Goal: Check status: Check status

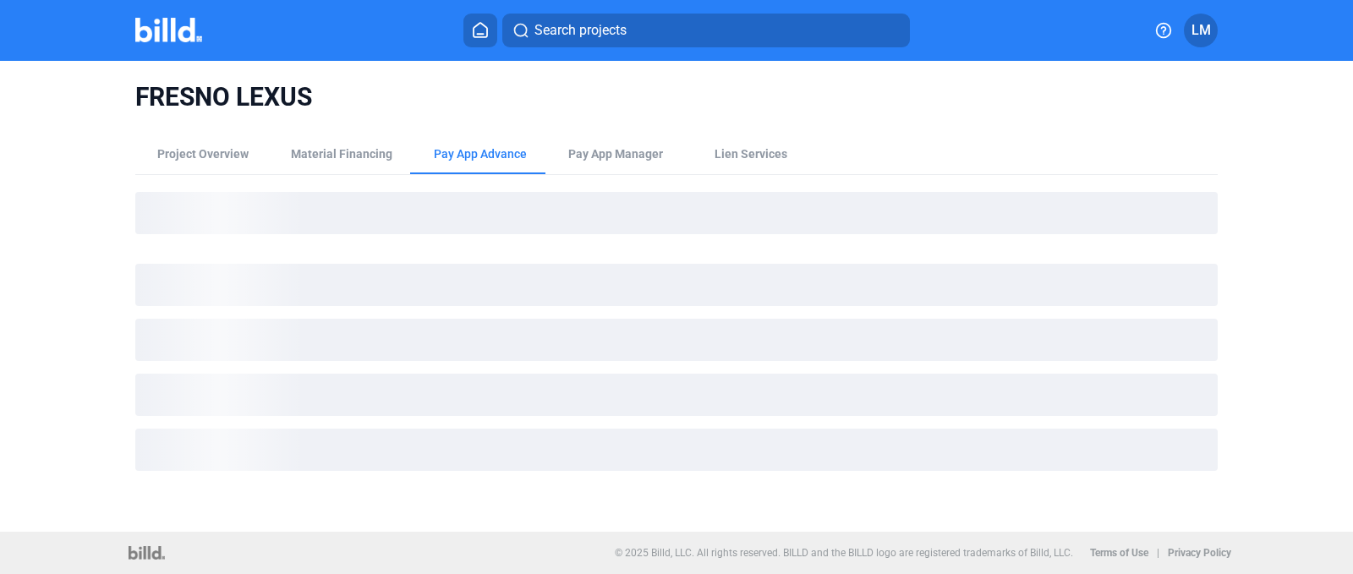
click at [478, 27] on icon at bounding box center [480, 30] width 17 height 16
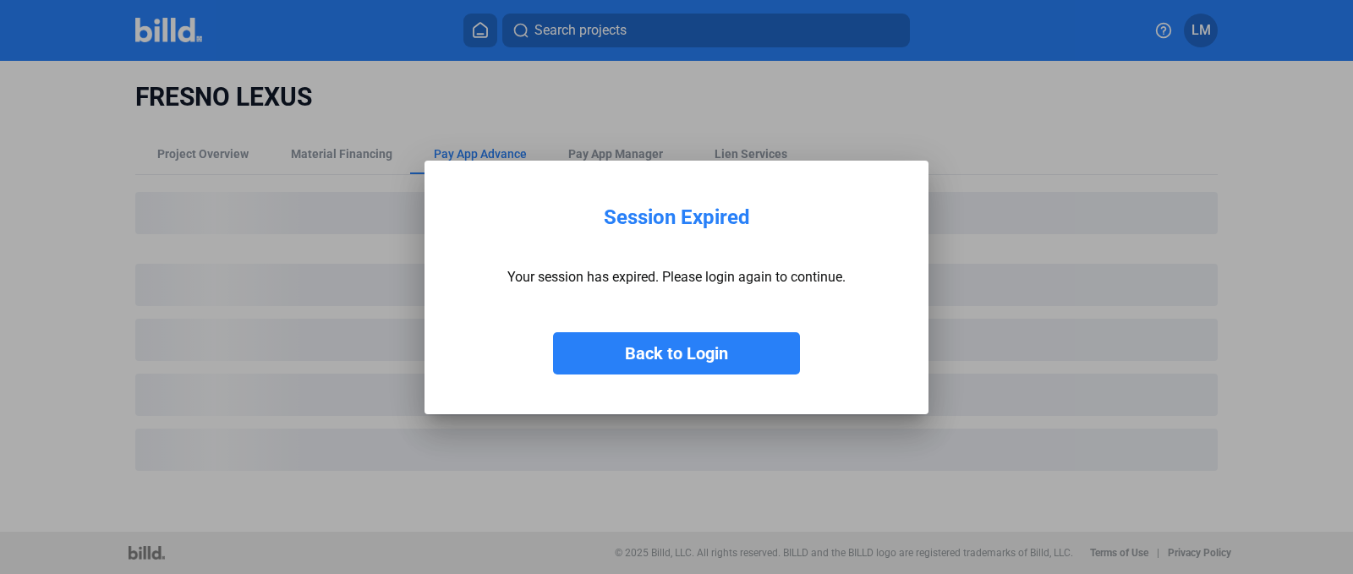
click at [670, 353] on button "Back to Login" at bounding box center [676, 353] width 247 height 42
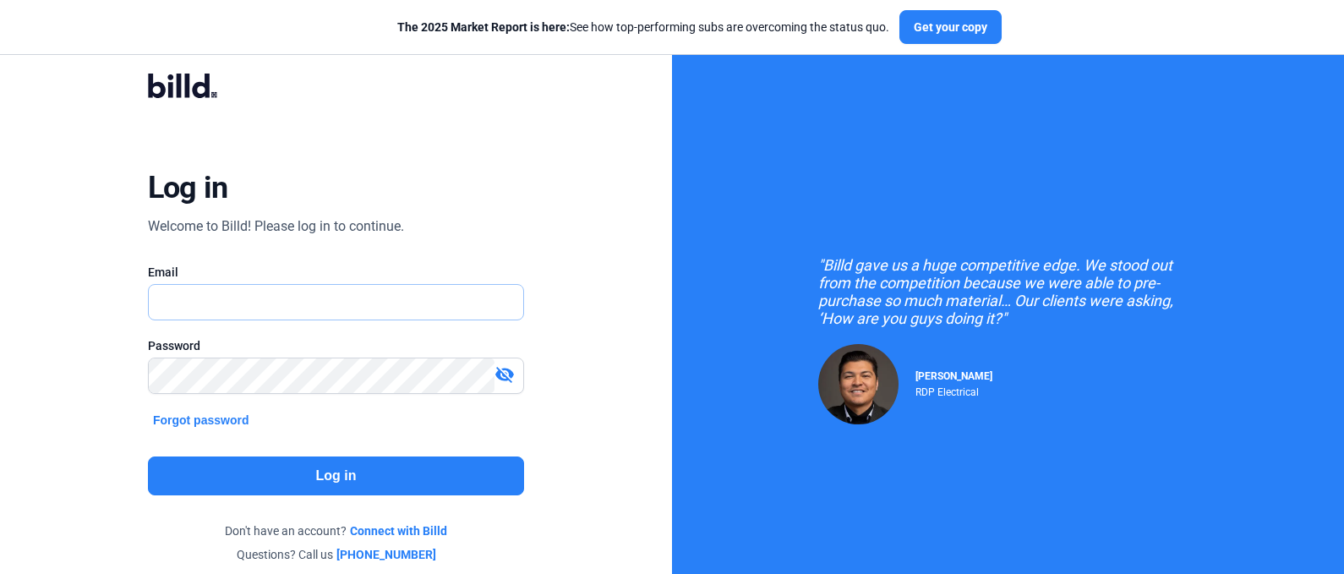
type input "[EMAIL_ADDRESS][DOMAIN_NAME]"
click at [331, 475] on button "Log in" at bounding box center [336, 476] width 376 height 39
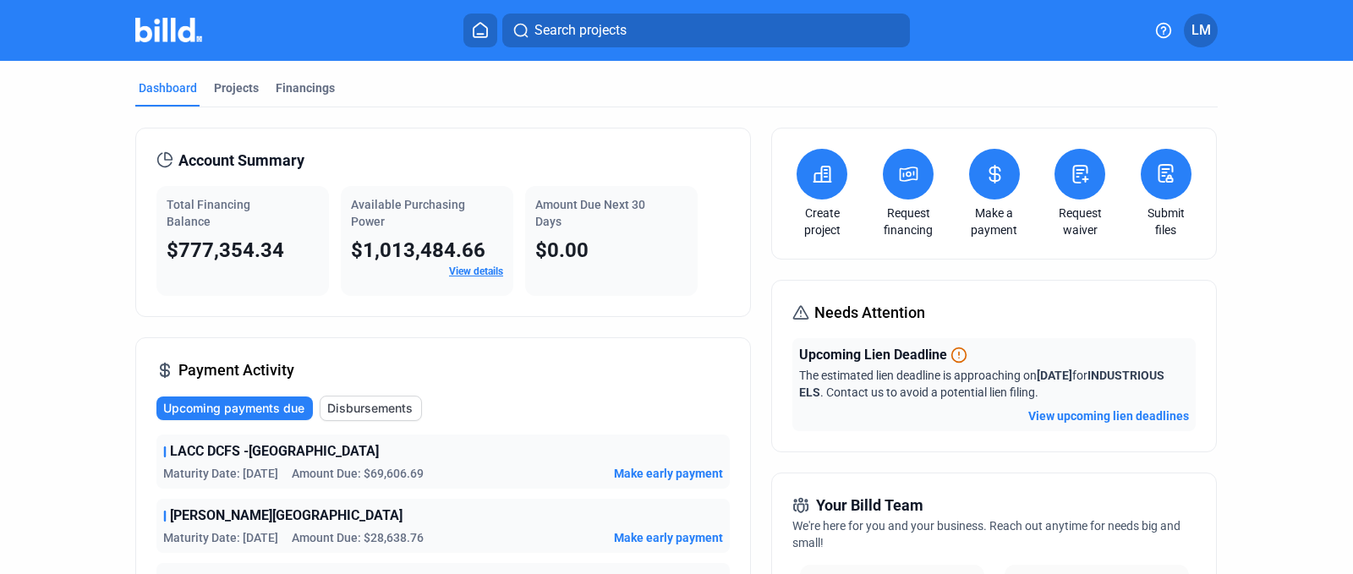
click at [486, 30] on icon at bounding box center [480, 30] width 17 height 16
click at [479, 30] on icon at bounding box center [480, 30] width 17 height 16
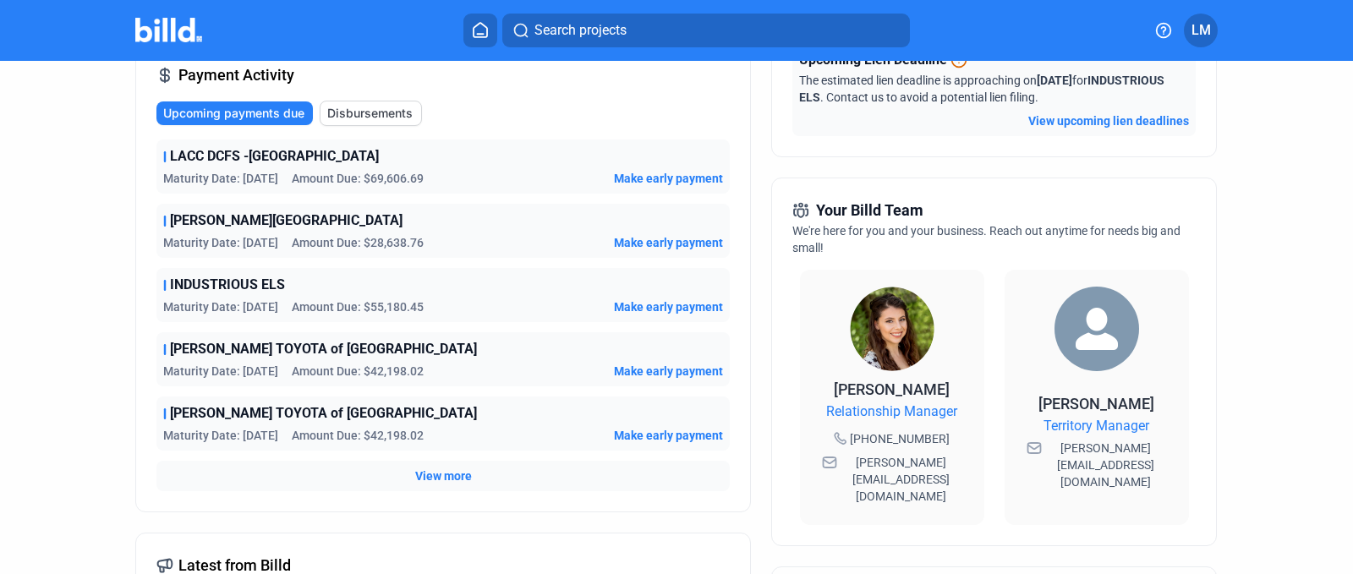
scroll to position [280, 0]
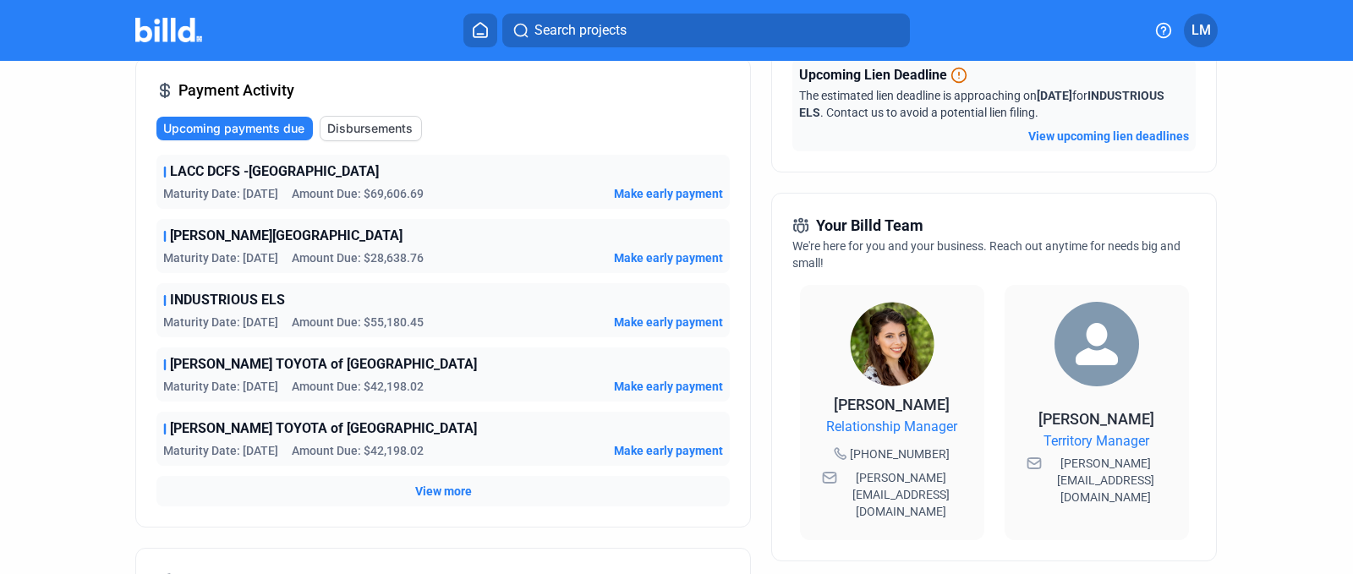
click at [446, 489] on span "View more" at bounding box center [443, 491] width 57 height 17
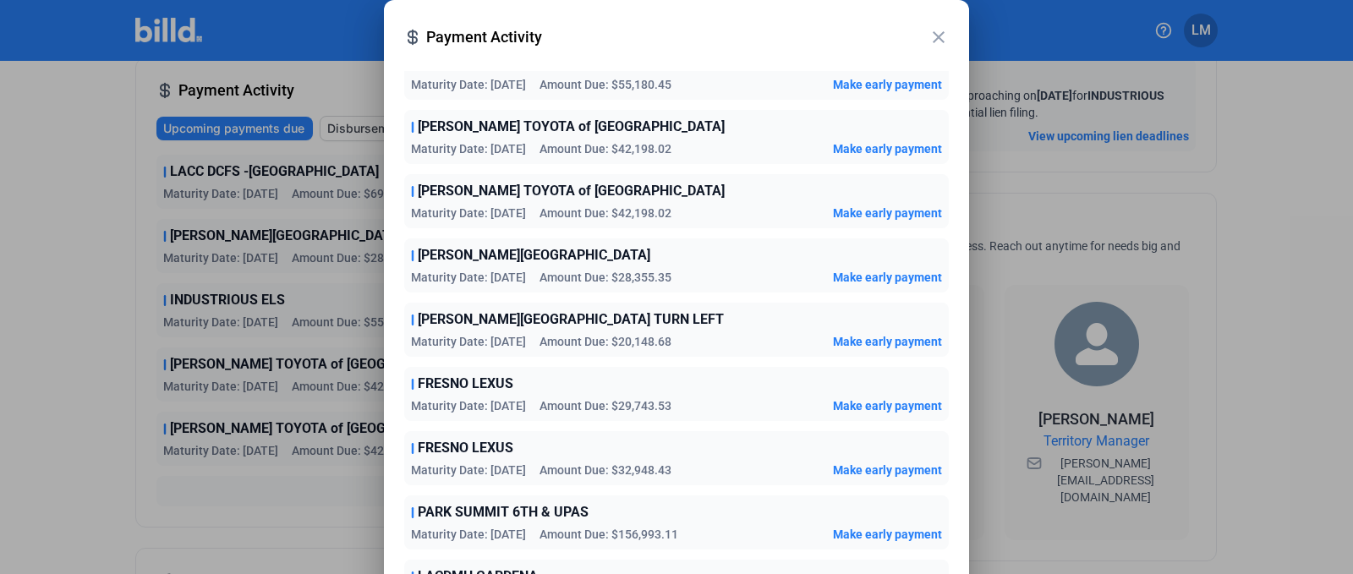
scroll to position [0, 0]
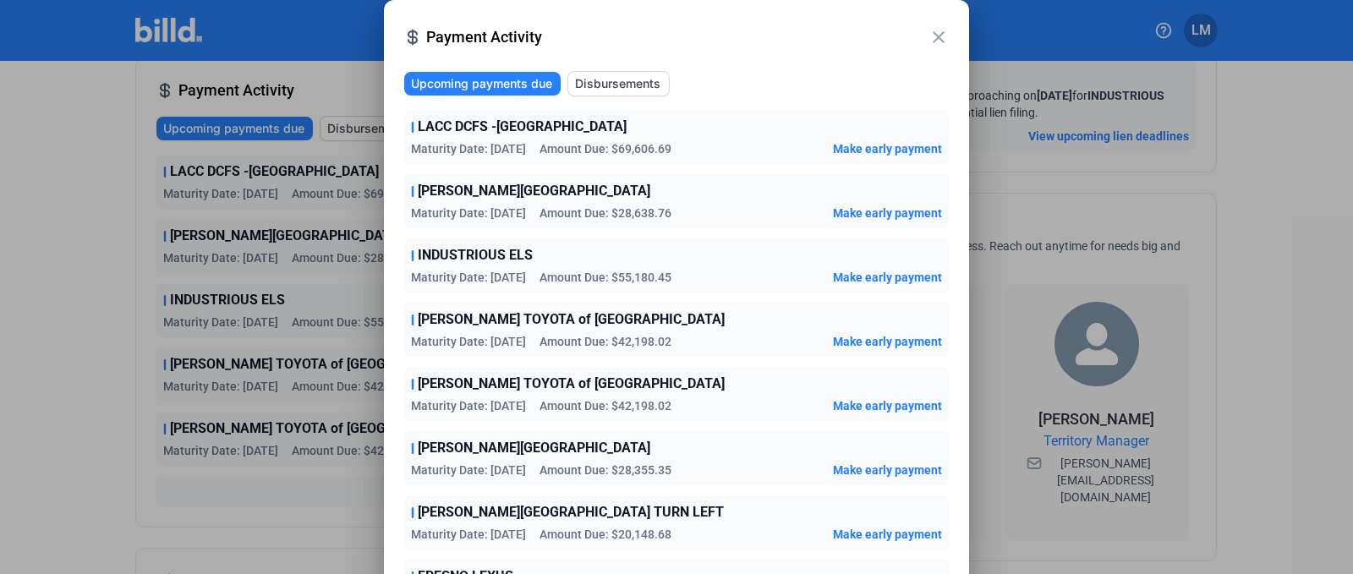
click at [935, 36] on mat-icon "close" at bounding box center [938, 37] width 20 height 20
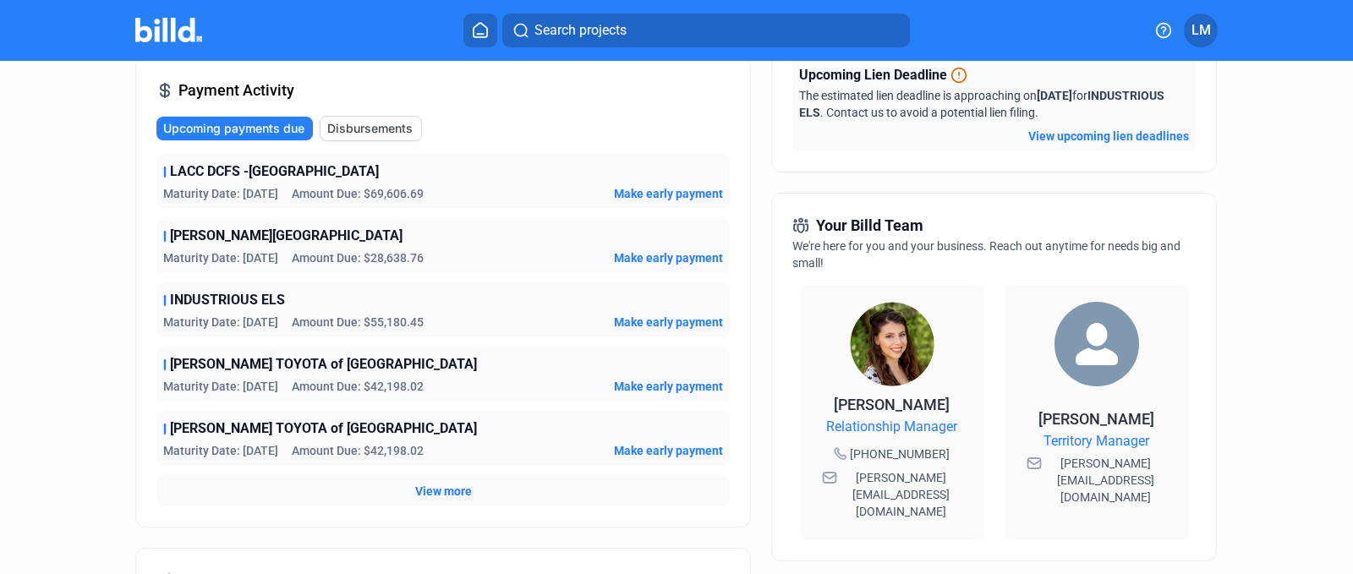
click at [423, 500] on div "View more" at bounding box center [442, 491] width 573 height 30
click at [426, 493] on span "View more" at bounding box center [443, 491] width 57 height 17
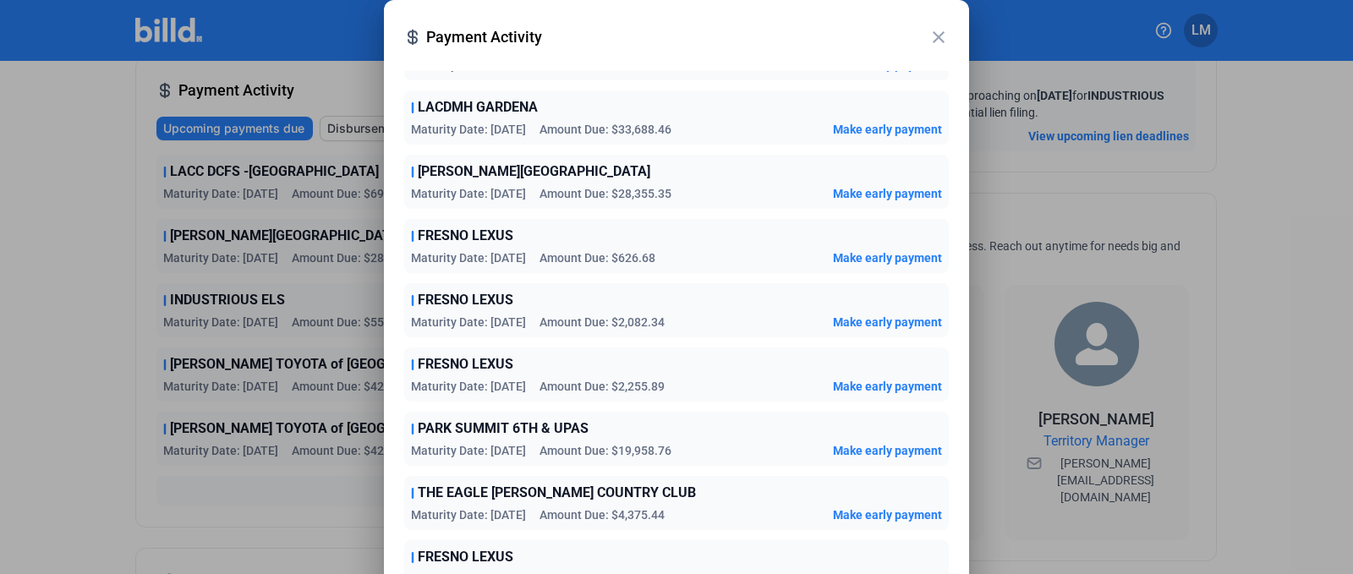
scroll to position [668, 0]
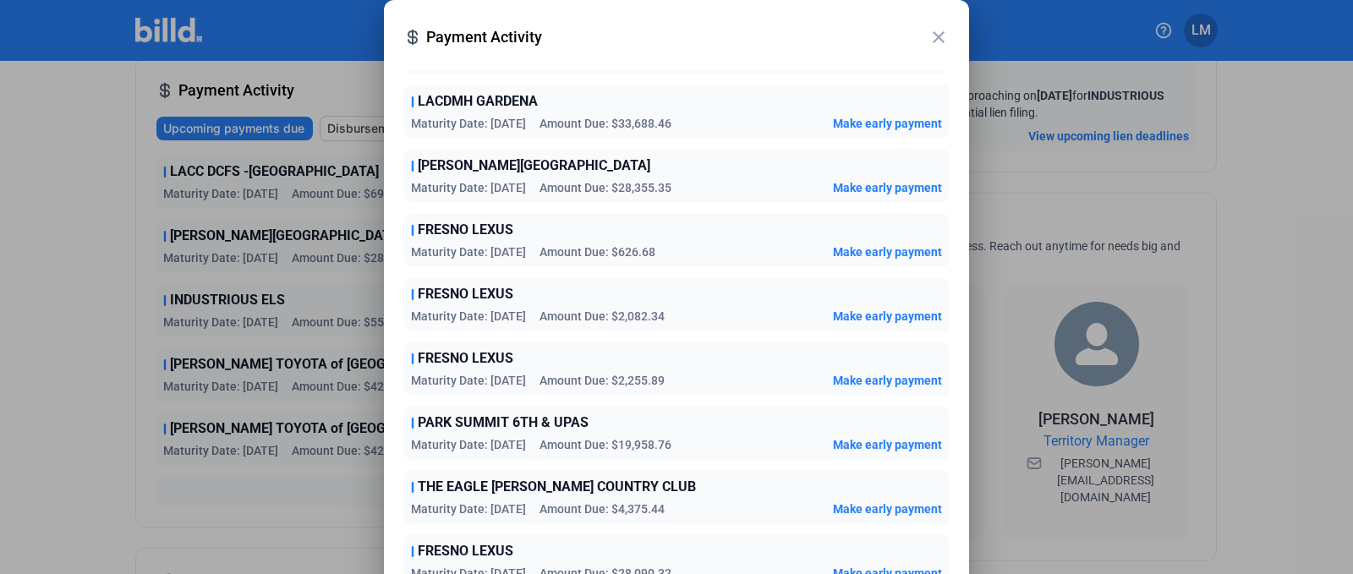
click at [935, 40] on mat-icon "close" at bounding box center [938, 37] width 20 height 20
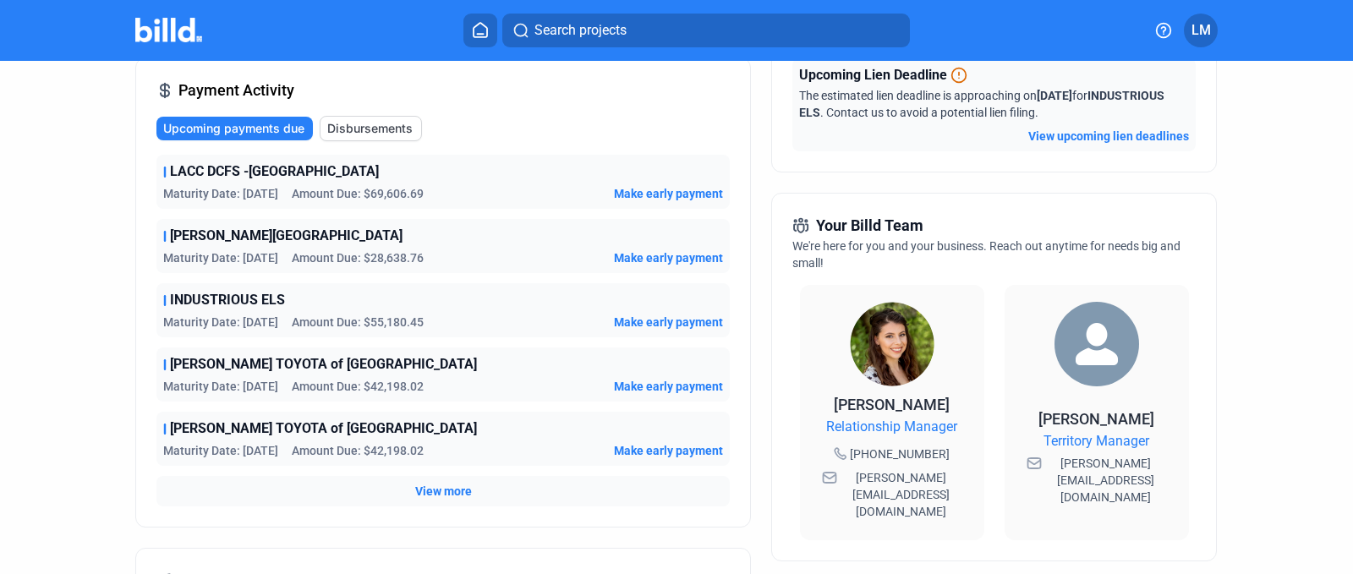
scroll to position [0, 0]
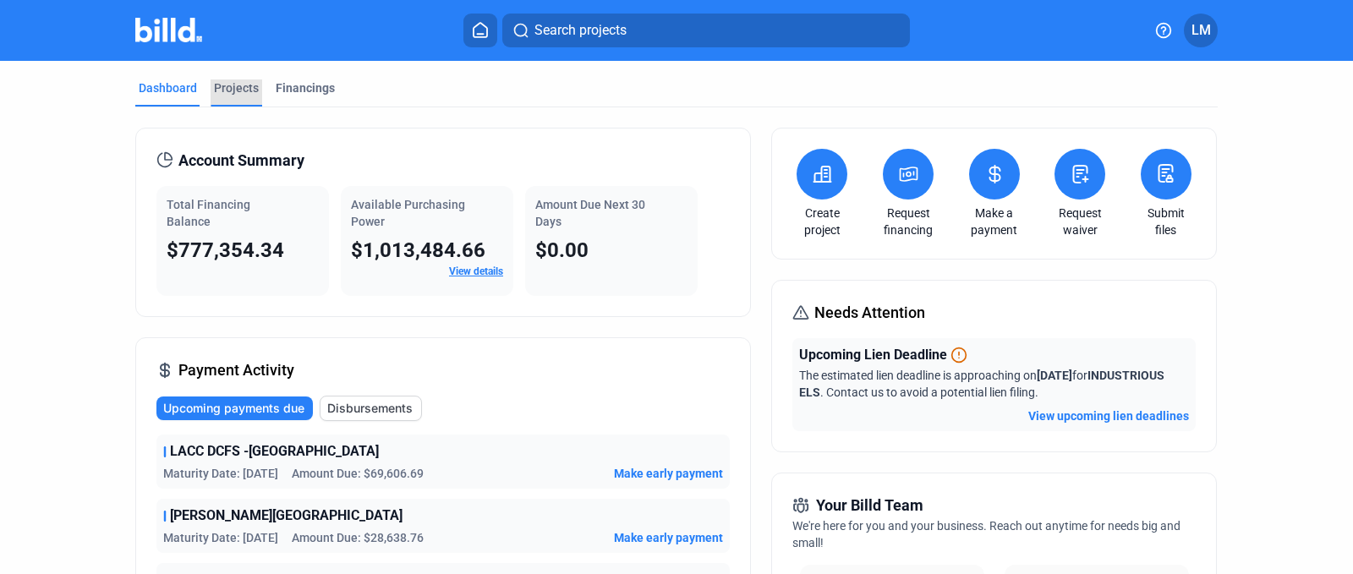
click at [239, 95] on div "Projects" at bounding box center [236, 87] width 45 height 17
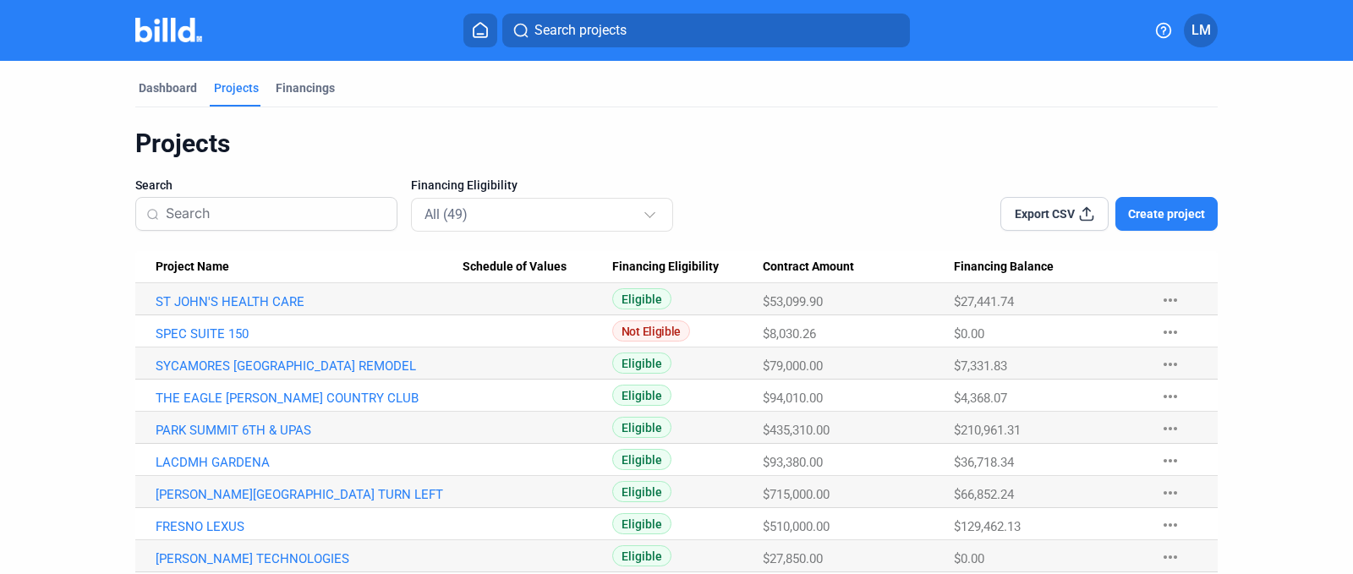
click at [659, 328] on span "Not Eligible" at bounding box center [651, 330] width 78 height 21
click at [220, 334] on link "SPEC SUITE 150" at bounding box center [309, 333] width 307 height 15
